Goal: Information Seeking & Learning: Find specific fact

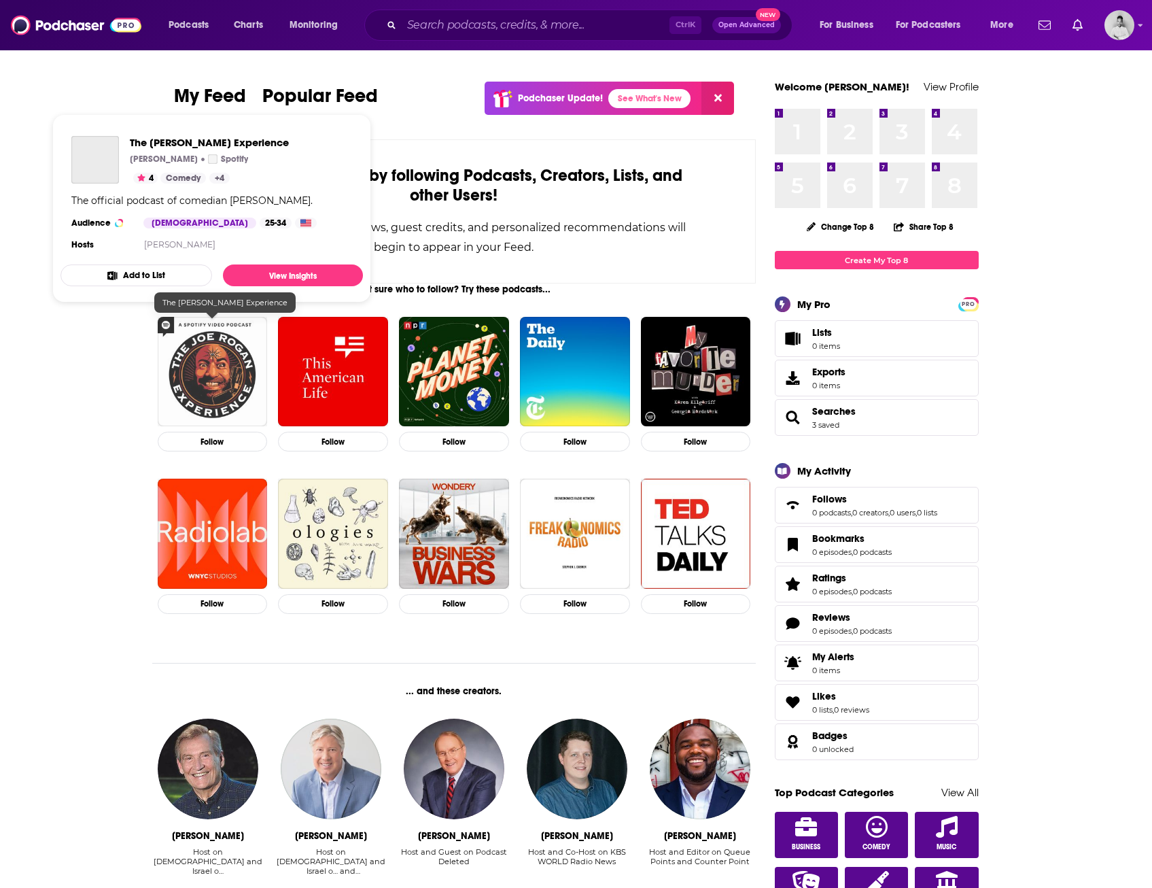
click at [211, 369] on img "The Joe Rogan Experience" at bounding box center [213, 372] width 110 height 110
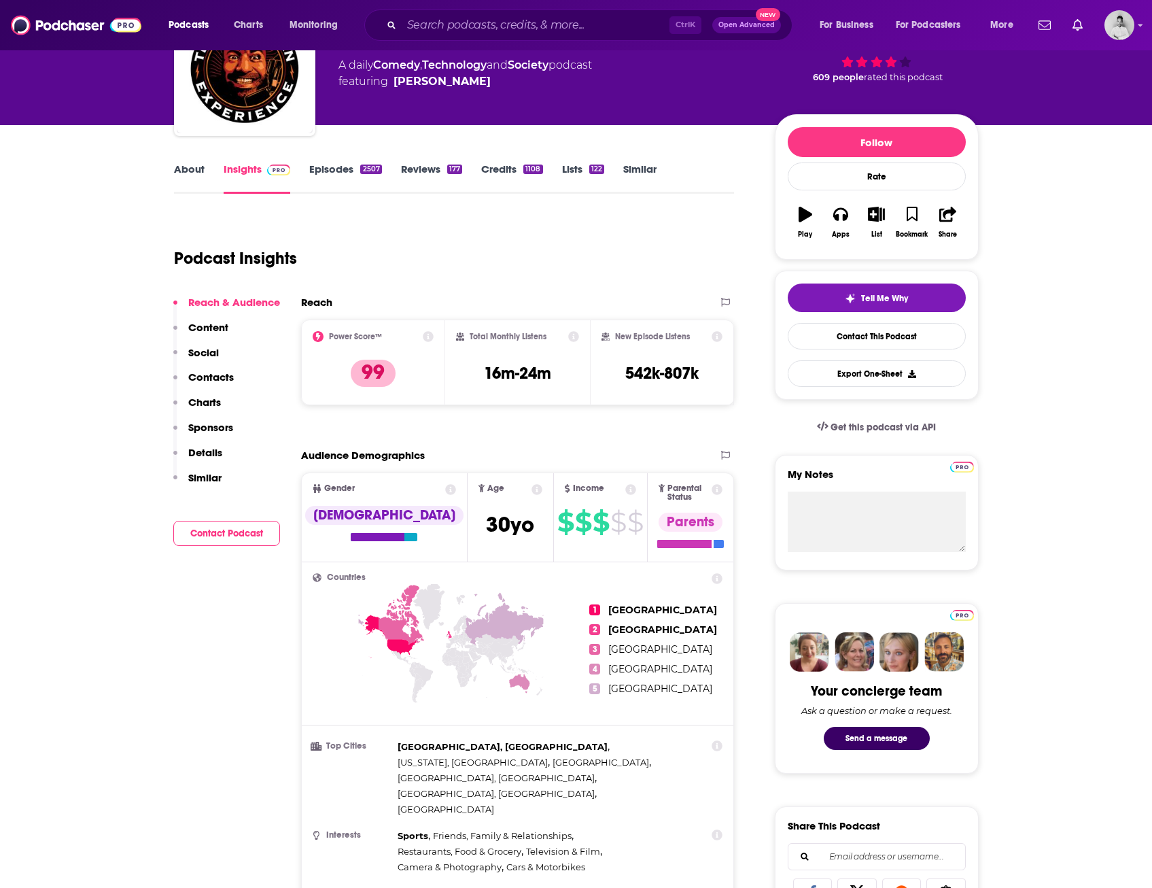
scroll to position [204, 0]
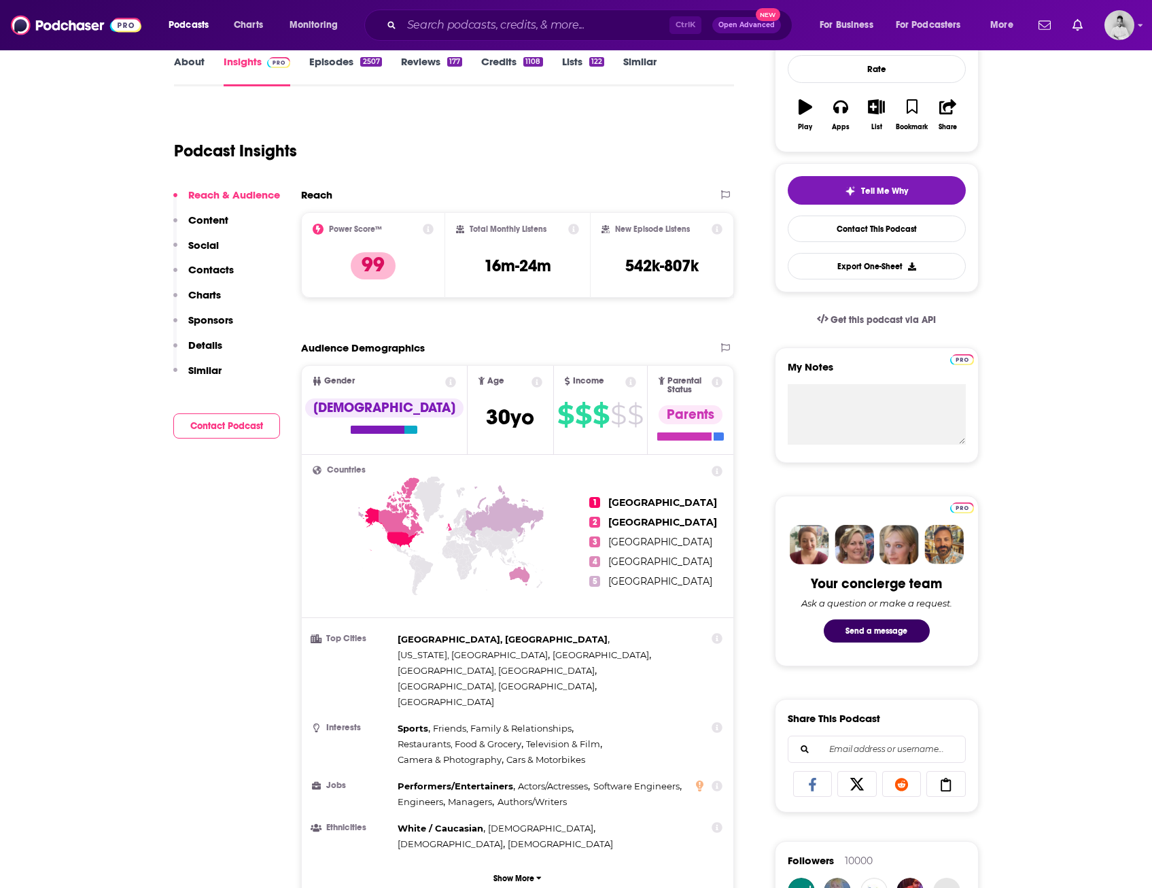
click at [436, 13] on div "Ctrl K Open Advanced New" at bounding box center [578, 25] width 428 height 31
click at [442, 20] on input "Search podcasts, credits, & more..." at bounding box center [536, 25] width 268 height 22
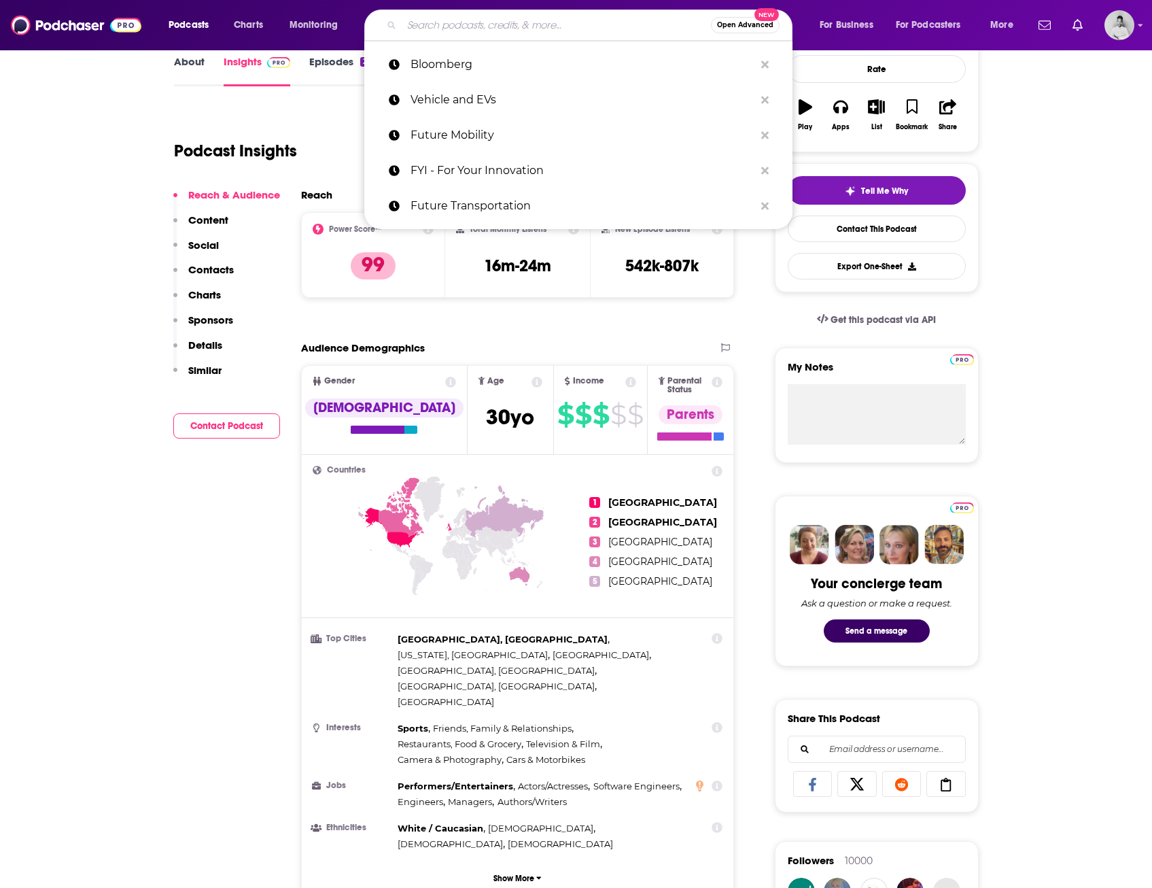
paste input "Vicki Hollub"
type input "Vicki Hollub"
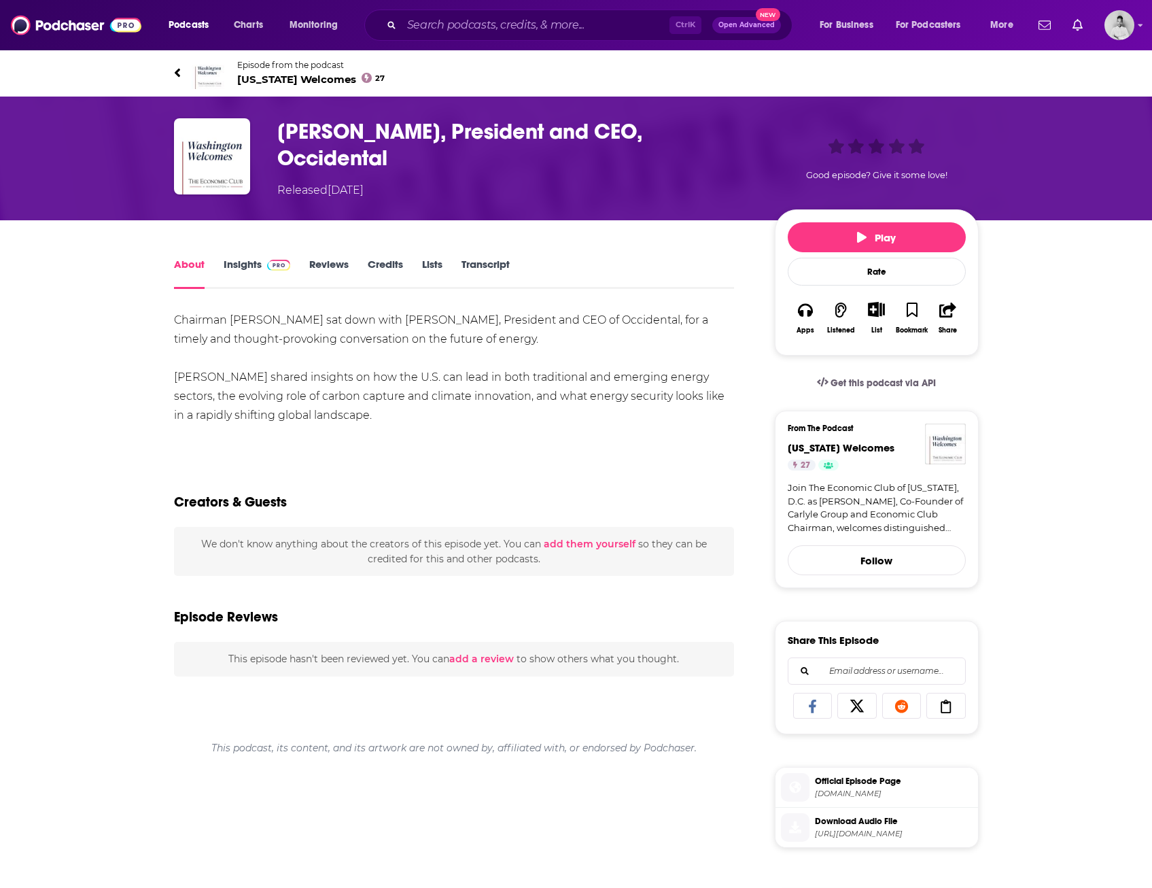
click at [242, 265] on link "Insights" at bounding box center [257, 273] width 67 height 31
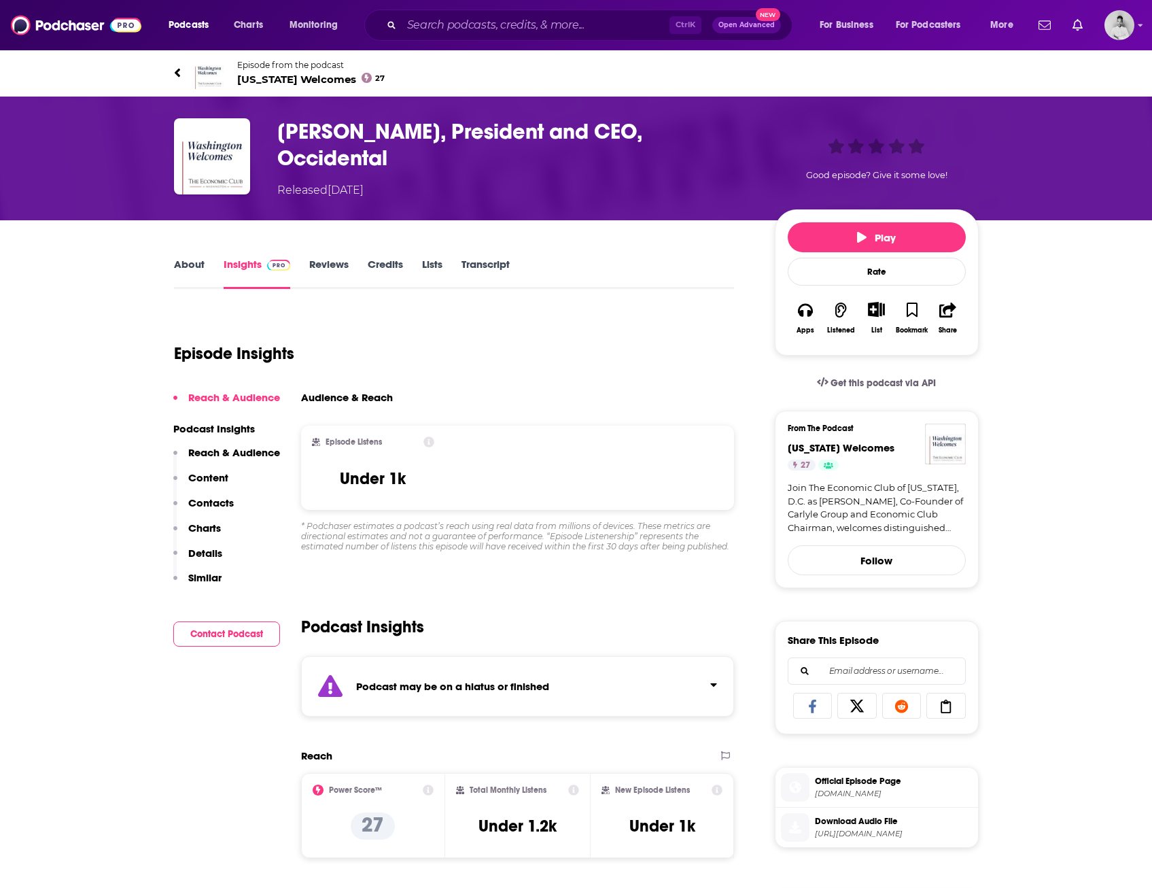
click at [188, 262] on link "About" at bounding box center [189, 273] width 31 height 31
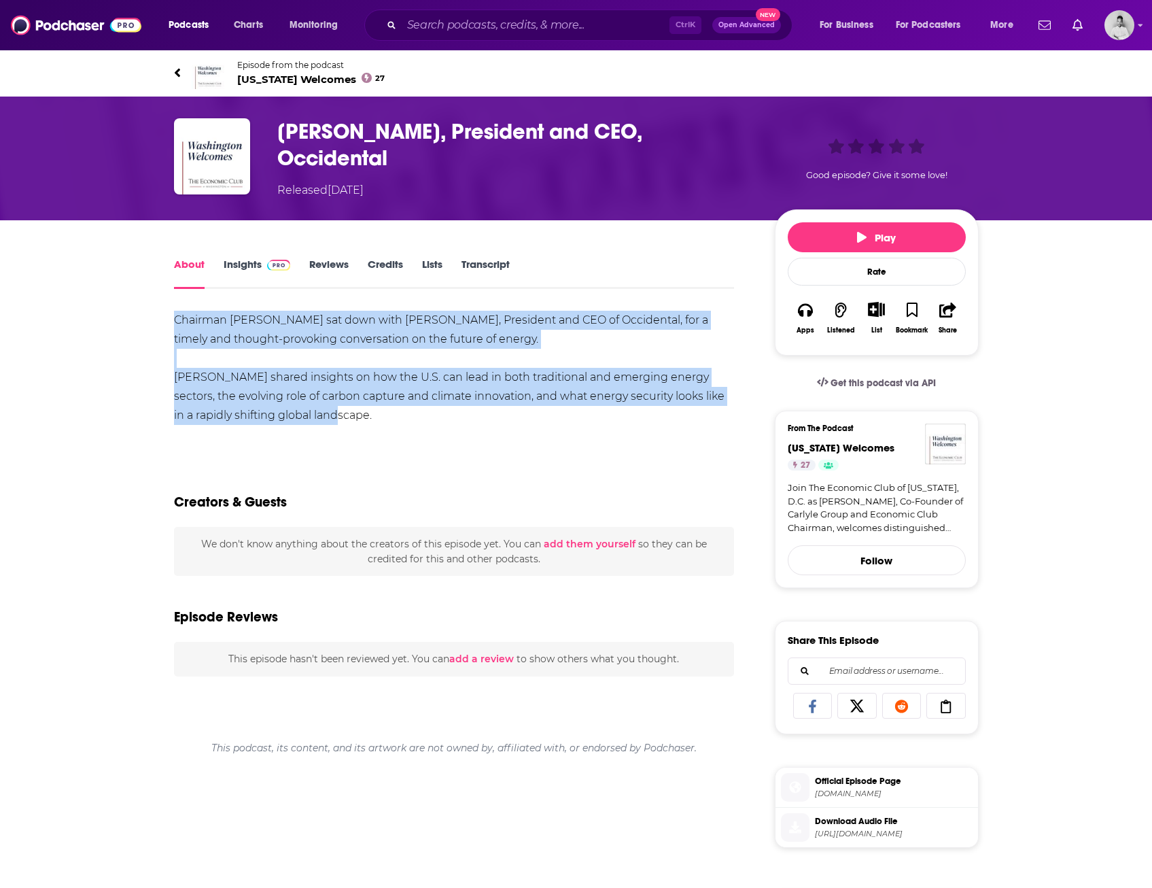
drag, startPoint x: 160, startPoint y: 320, endPoint x: 439, endPoint y: 411, distance: 293.6
click at [439, 411] on div "About Insights Reviews Credits Lists Transcript Chairman David Rubenstein sat d…" at bounding box center [463, 787] width 623 height 1062
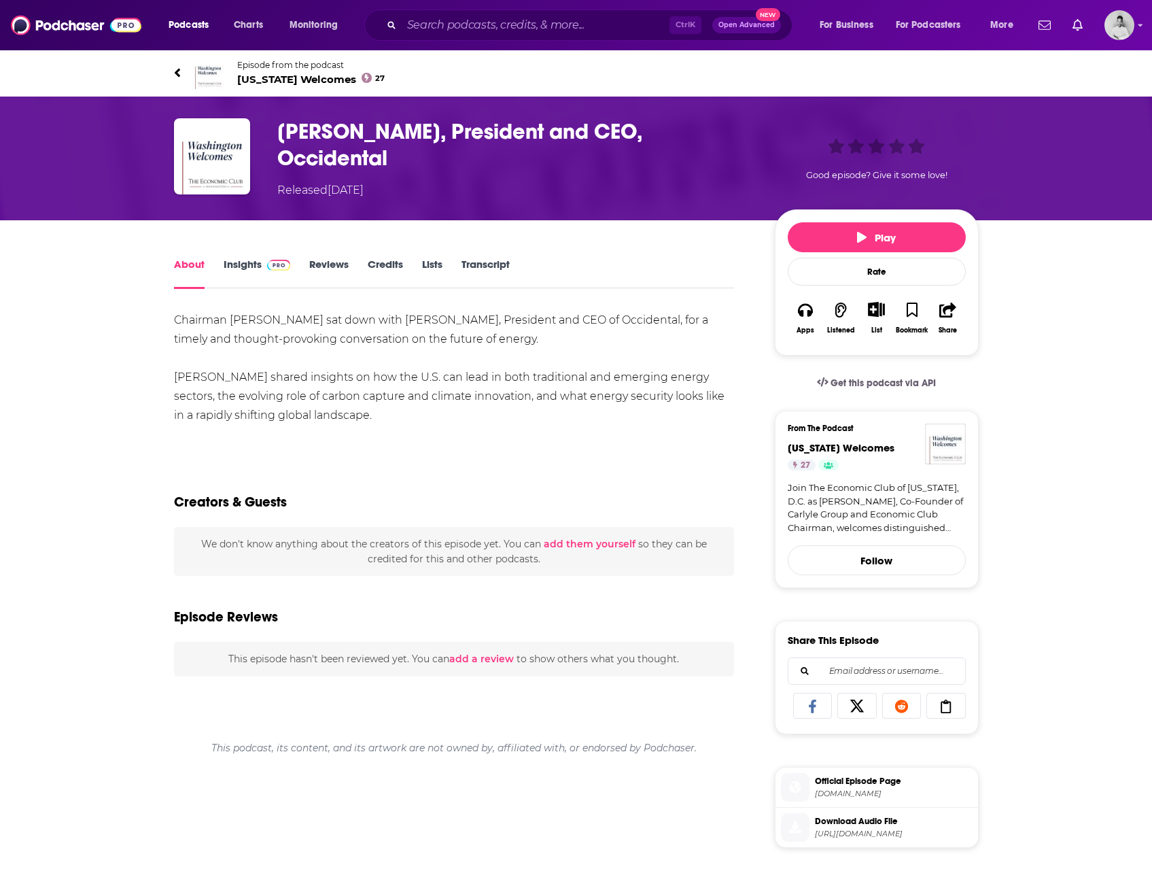
drag, startPoint x: 439, startPoint y: 411, endPoint x: 332, endPoint y: 302, distance: 152.8
drag, startPoint x: 332, startPoint y: 302, endPoint x: 171, endPoint y: 351, distance: 168.6
click at [165, 366] on div "About Insights Reviews Credits Lists Transcript Chairman David Rubenstein sat d…" at bounding box center [463, 787] width 623 height 1062
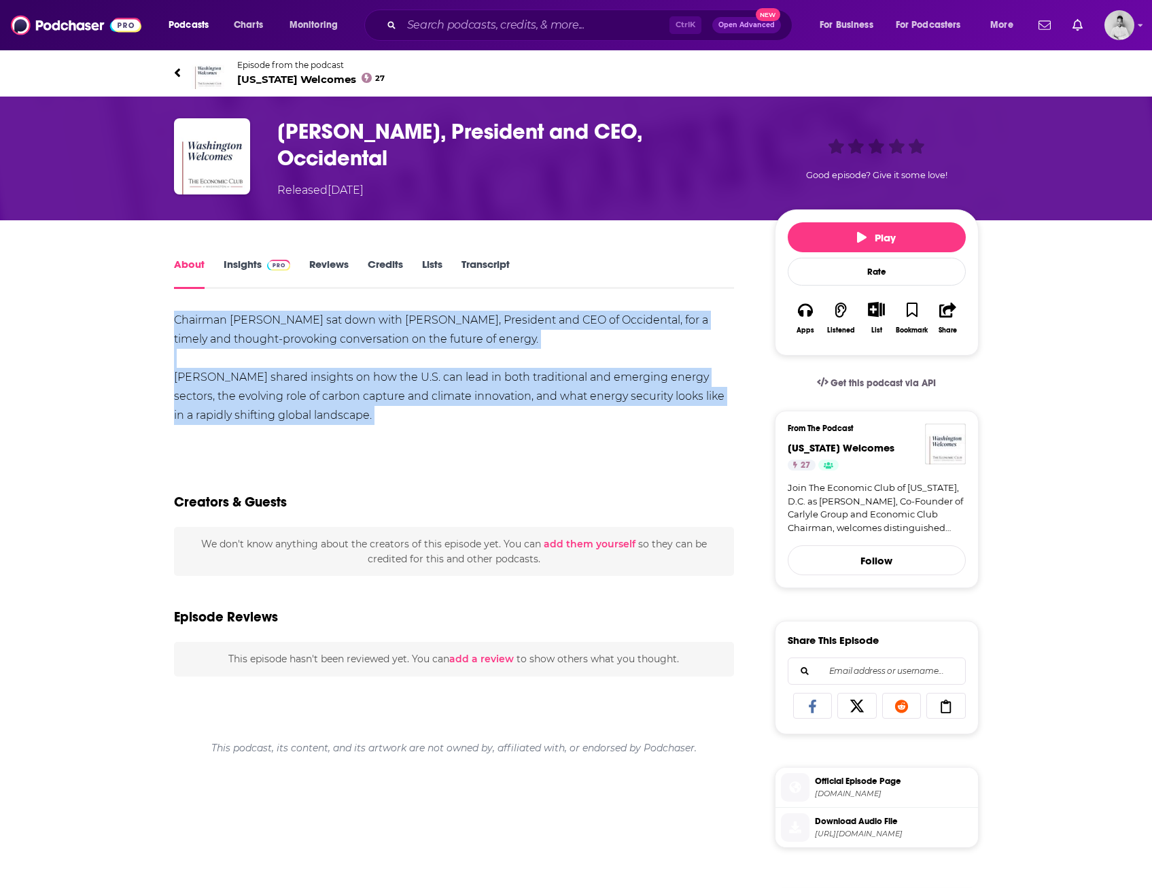
drag, startPoint x: 173, startPoint y: 317, endPoint x: 316, endPoint y: 433, distance: 184.2
click at [316, 433] on div "About Insights Reviews Credits Lists Transcript Chairman David Rubenstein sat d…" at bounding box center [463, 787] width 623 height 1062
drag, startPoint x: 316, startPoint y: 433, endPoint x: 275, endPoint y: 394, distance: 56.7
copy div "Chairman David Rubenstein sat down with Vicki Hollub, President and CEO of Occi…"
drag, startPoint x: 415, startPoint y: 164, endPoint x: 397, endPoint y: 165, distance: 18.4
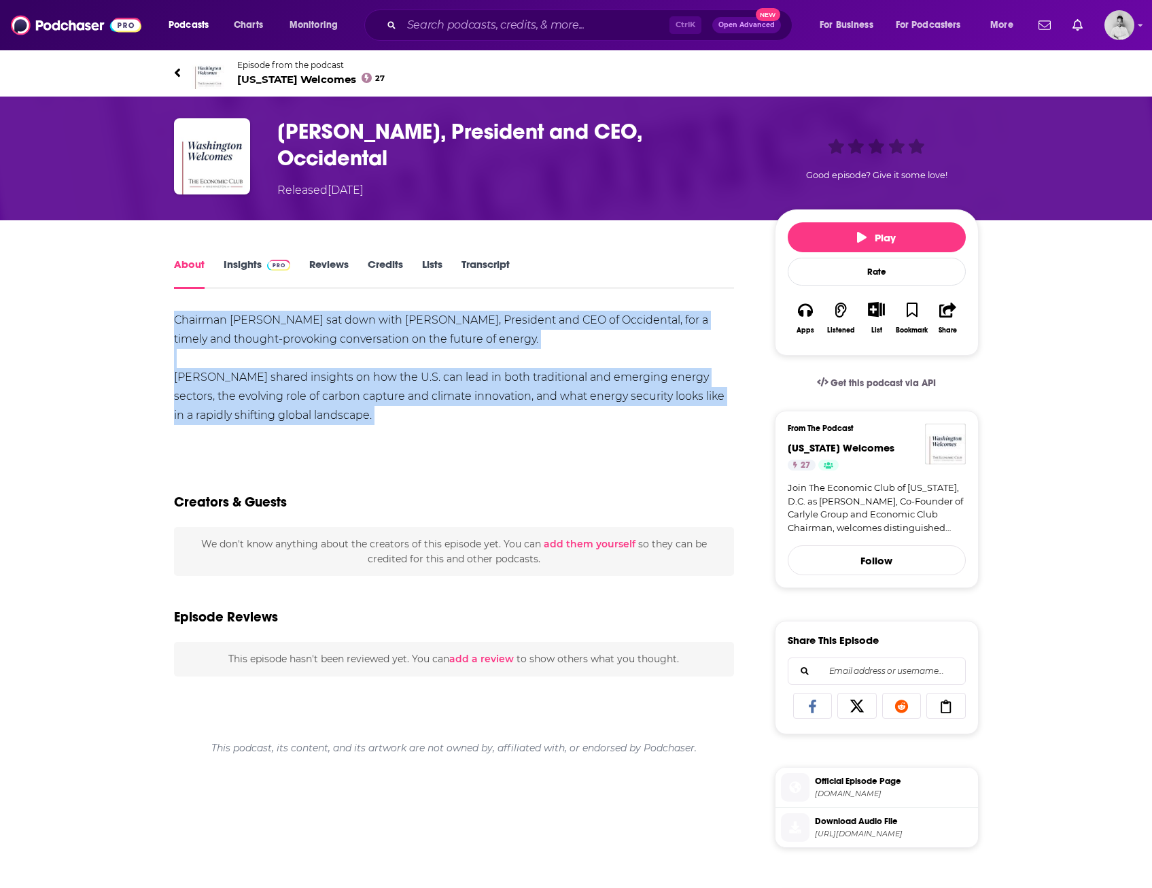
click at [397, 182] on div "Released Wednesday, 18th June 2025" at bounding box center [515, 190] width 476 height 16
click at [309, 409] on div "Chairman David Rubenstein sat down with Vicki Hollub, President and CEO of Occi…" at bounding box center [454, 368] width 561 height 114
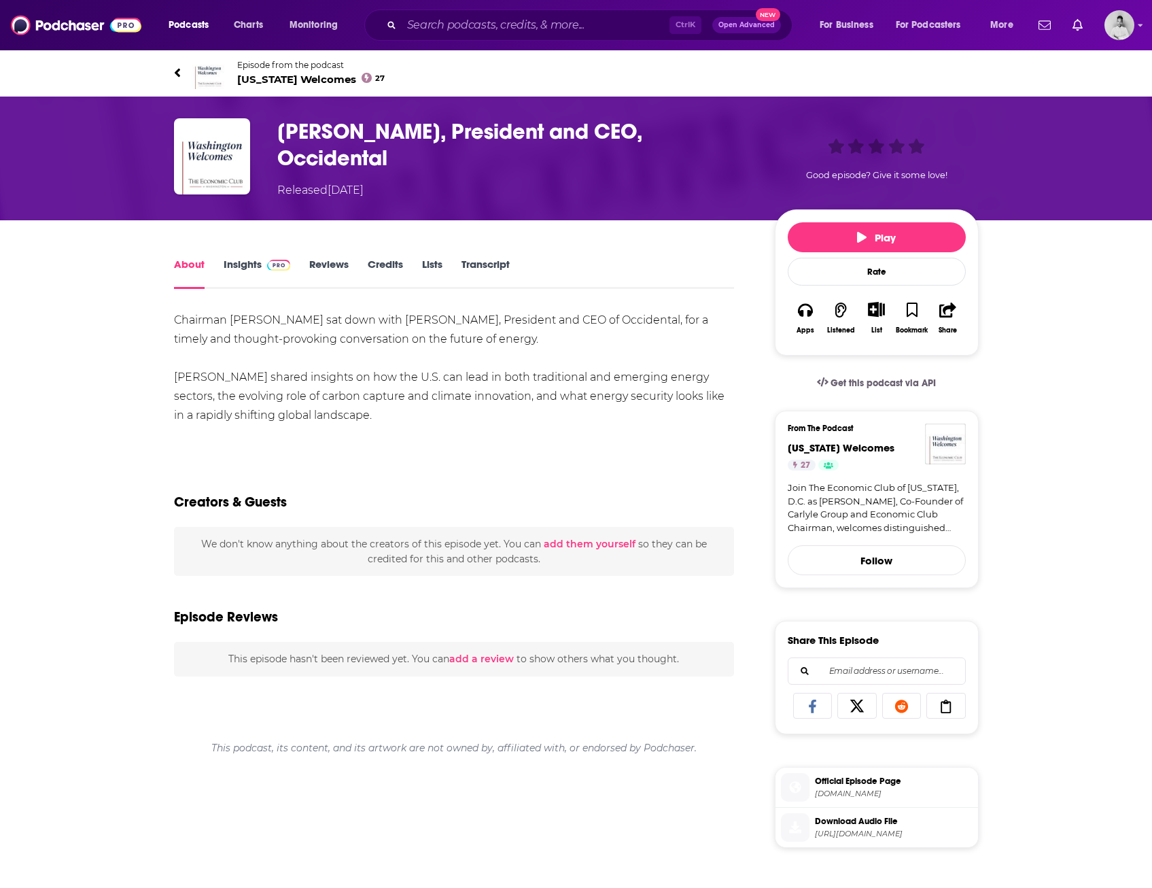
click at [544, 376] on div "Chairman David Rubenstein sat down with Vicki Hollub, President and CEO of Occi…" at bounding box center [454, 368] width 561 height 114
click at [617, 373] on div "Chairman David Rubenstein sat down with Vicki Hollub, President and CEO of Occi…" at bounding box center [454, 368] width 561 height 114
click at [427, 398] on div "Chairman David Rubenstein sat down with Vicki Hollub, President and CEO of Occi…" at bounding box center [454, 368] width 561 height 114
click at [250, 396] on div "Chairman David Rubenstein sat down with Vicki Hollub, President and CEO of Occi…" at bounding box center [454, 368] width 561 height 114
drag, startPoint x: 259, startPoint y: 389, endPoint x: 467, endPoint y: 394, distance: 208.1
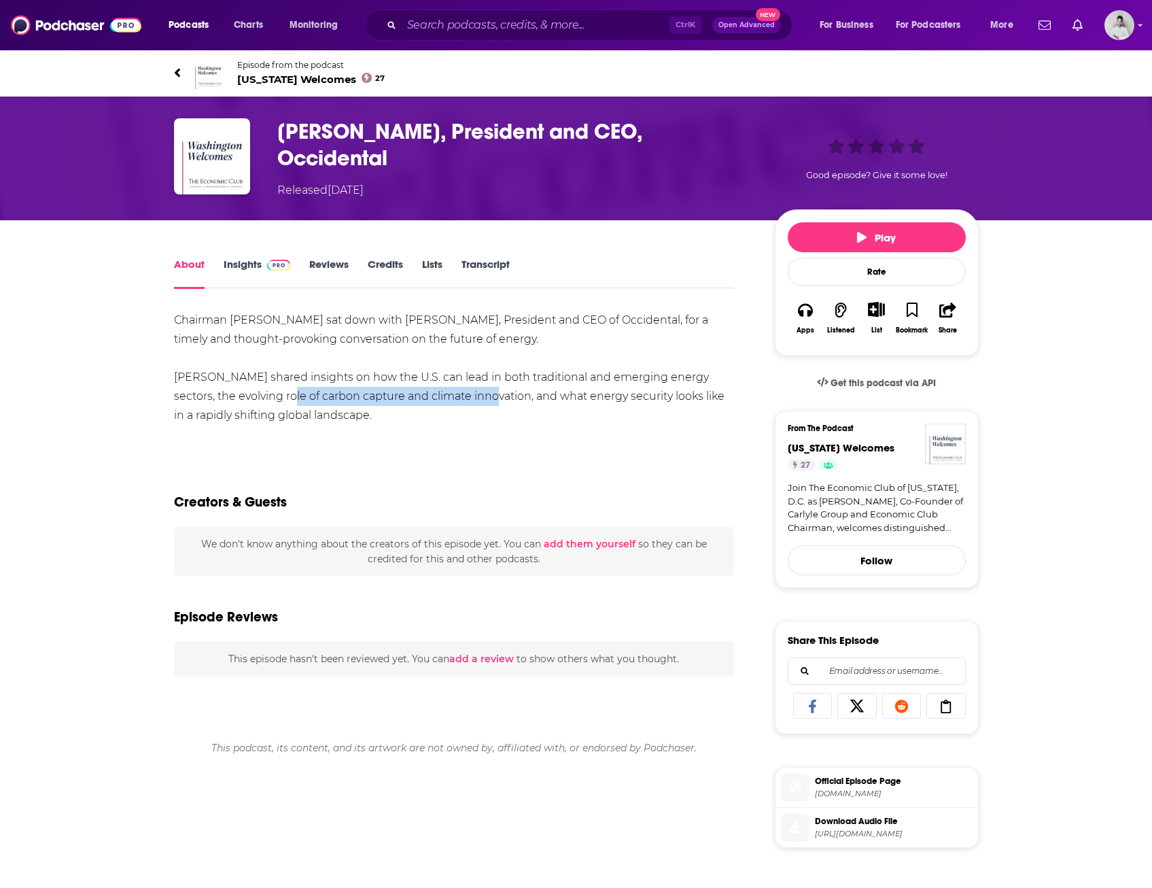
click at [467, 394] on div "Chairman David Rubenstein sat down with Vicki Hollub, President and CEO of Occi…" at bounding box center [454, 368] width 561 height 114
copy div "carbon capture and climate innovation"
click at [244, 260] on link "Insights" at bounding box center [257, 273] width 67 height 31
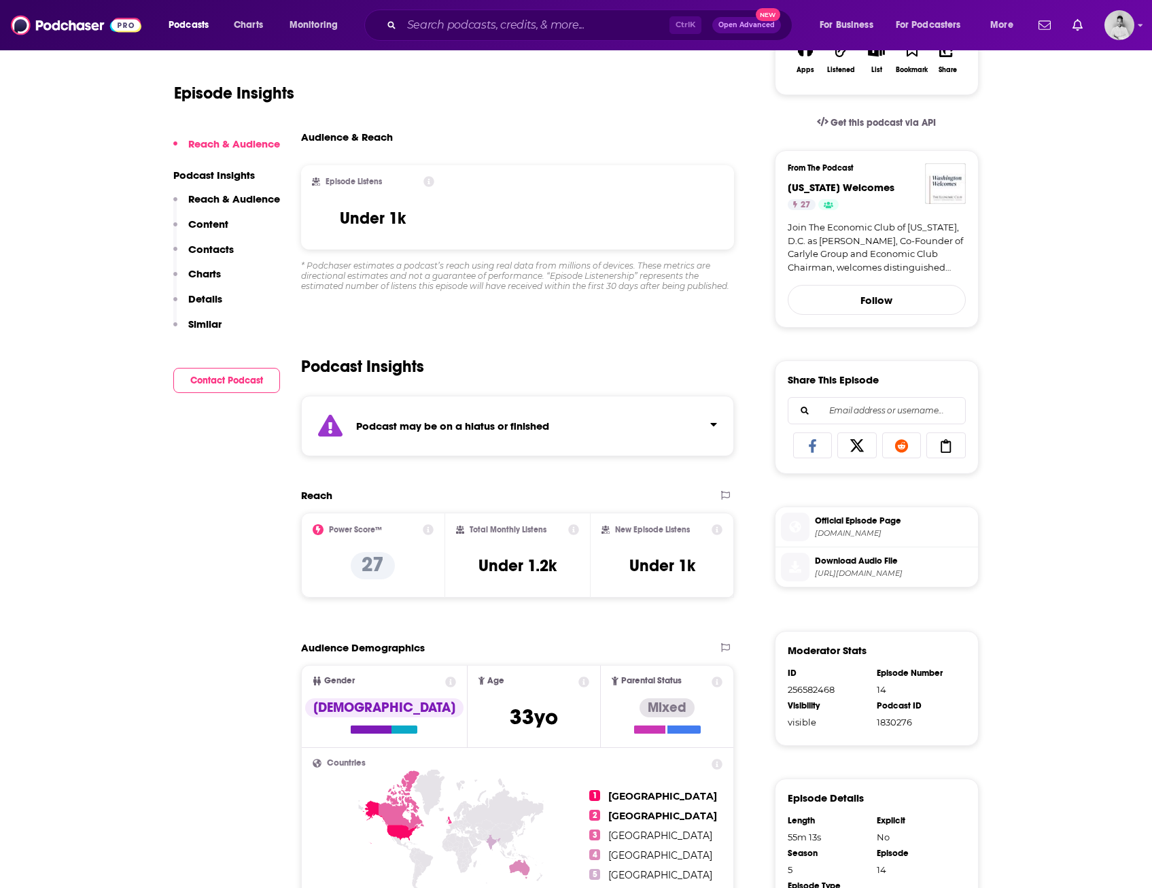
scroll to position [272, 0]
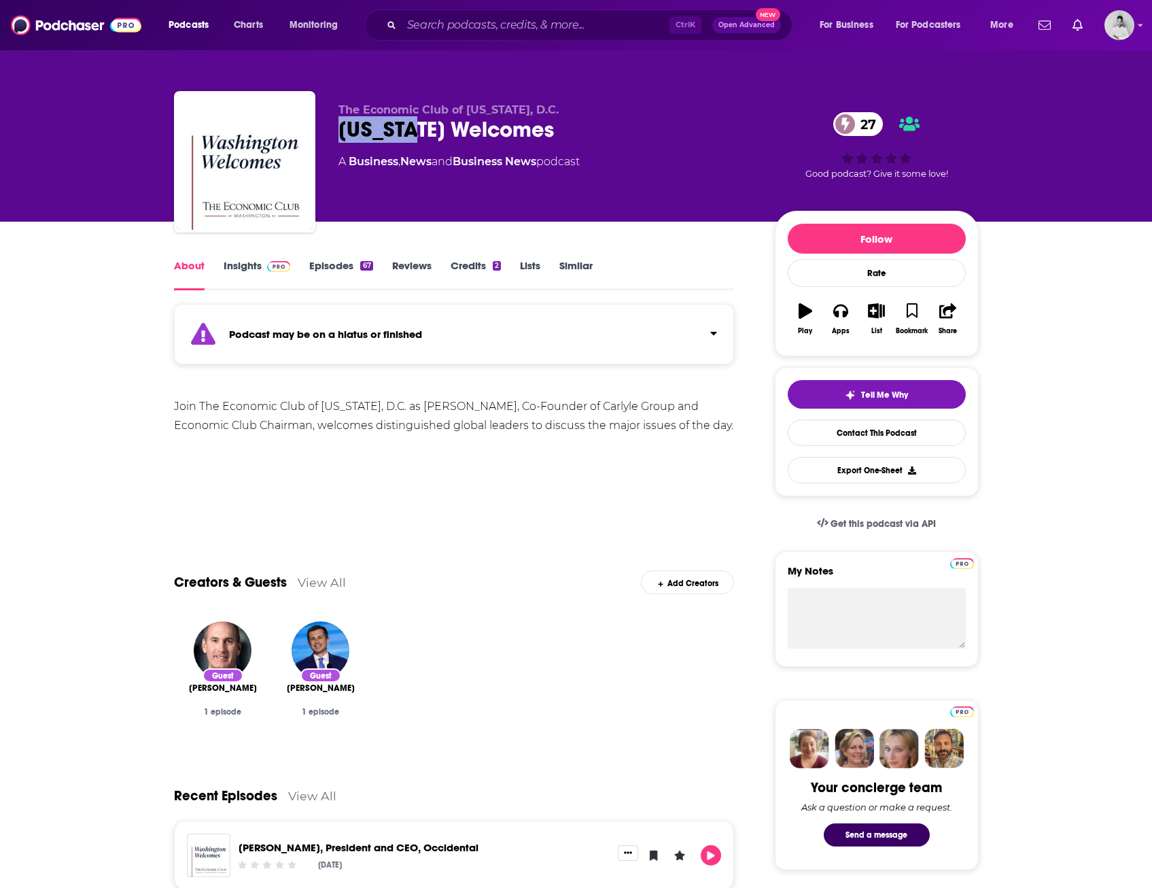
drag, startPoint x: 332, startPoint y: 139, endPoint x: 427, endPoint y: 133, distance: 94.6
click at [427, 133] on div "The Economic Club of [US_STATE], D.C. [US_STATE] Welcomes 27 A Business , News …" at bounding box center [576, 164] width 805 height 147
click at [107, 356] on div "About Insights Episodes 67 Reviews Credits 2 Lists Similar Podcast may be on a …" at bounding box center [576, 898] width 1152 height 1353
drag, startPoint x: 333, startPoint y: 133, endPoint x: 566, endPoint y: 119, distance: 233.5
click at [566, 119] on div "The Economic Club of [US_STATE], D.C. [US_STATE] Welcomes 27 A Business , News …" at bounding box center [576, 164] width 805 height 147
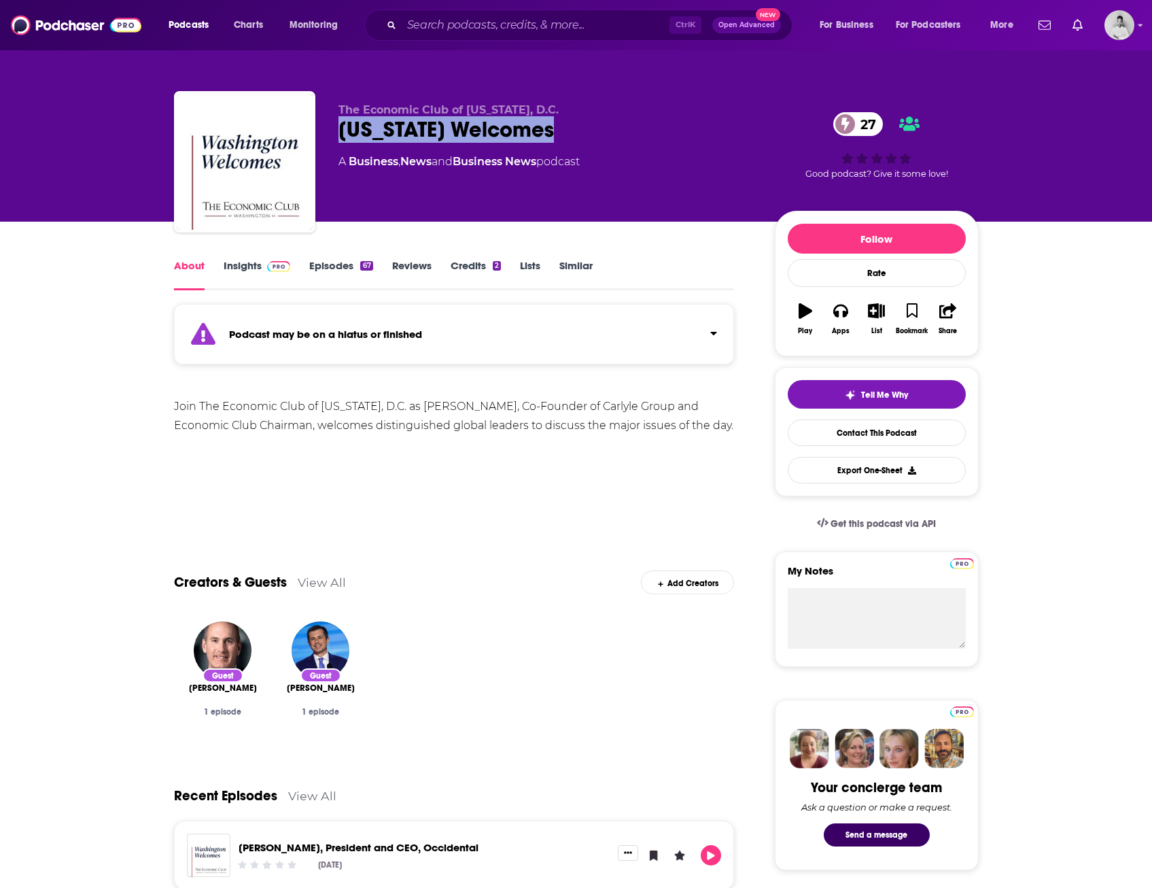
copy h1 "[US_STATE] Welcomes"
click at [191, 272] on link "About" at bounding box center [189, 274] width 31 height 31
